Goal: Transaction & Acquisition: Purchase product/service

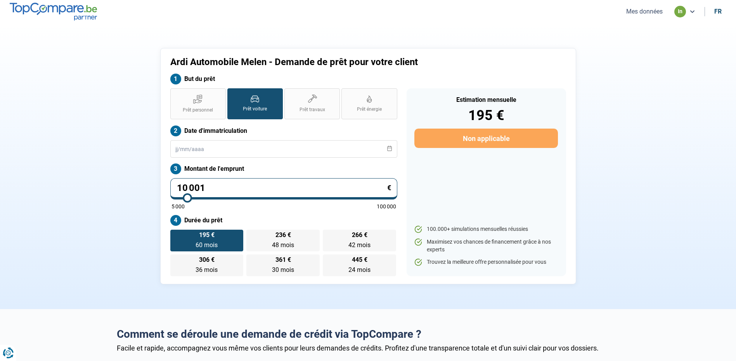
click at [648, 16] on button "Mes données" at bounding box center [644, 11] width 41 height 8
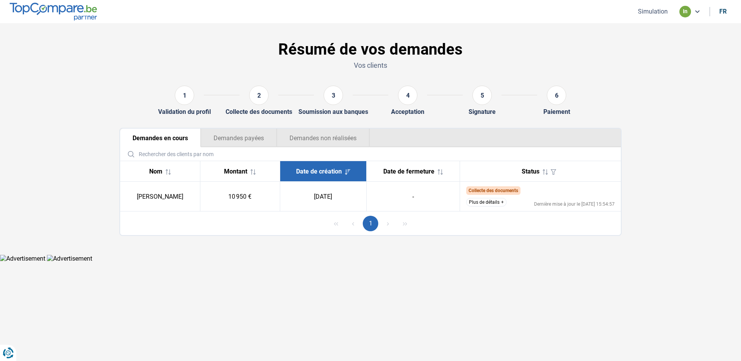
click at [479, 207] on button "Plus de détails" at bounding box center [487, 202] width 40 height 9
